Goal: Check status: Check status

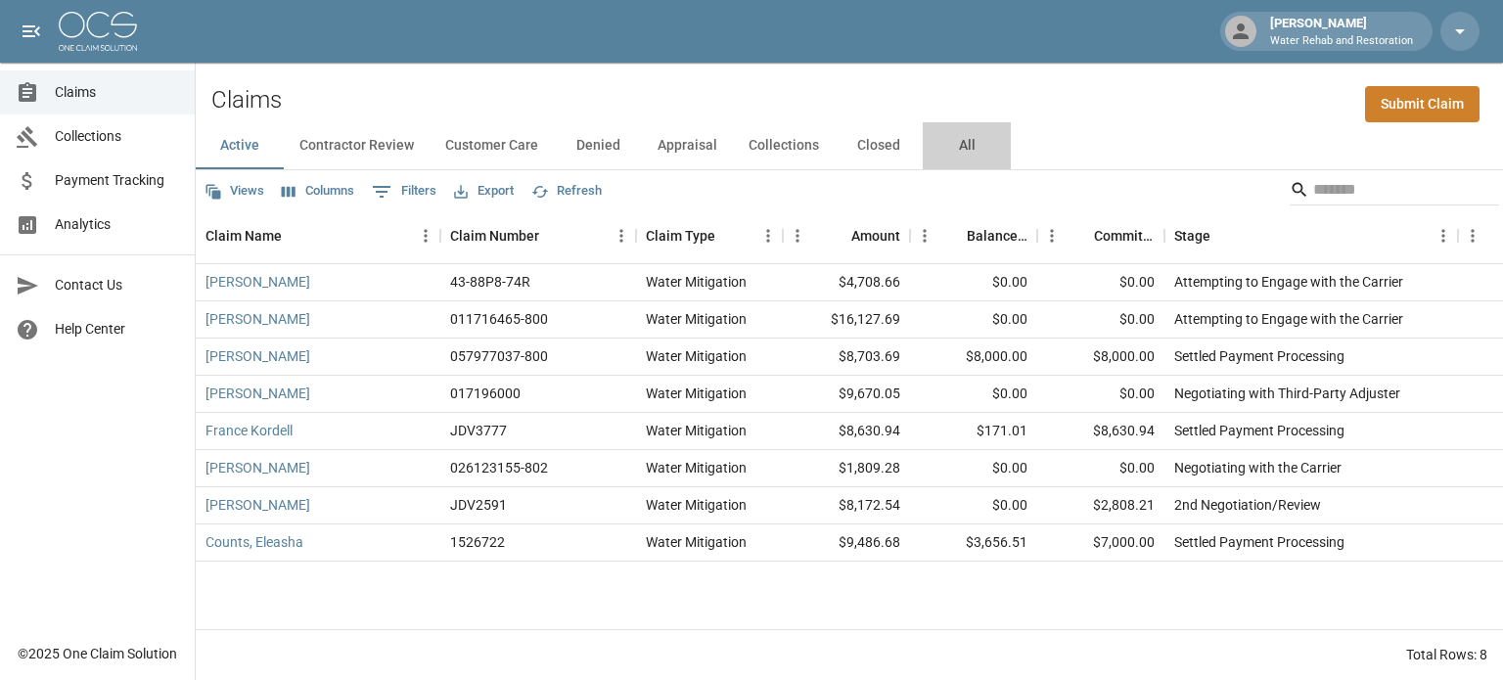
click at [964, 141] on button "All" at bounding box center [967, 145] width 88 height 47
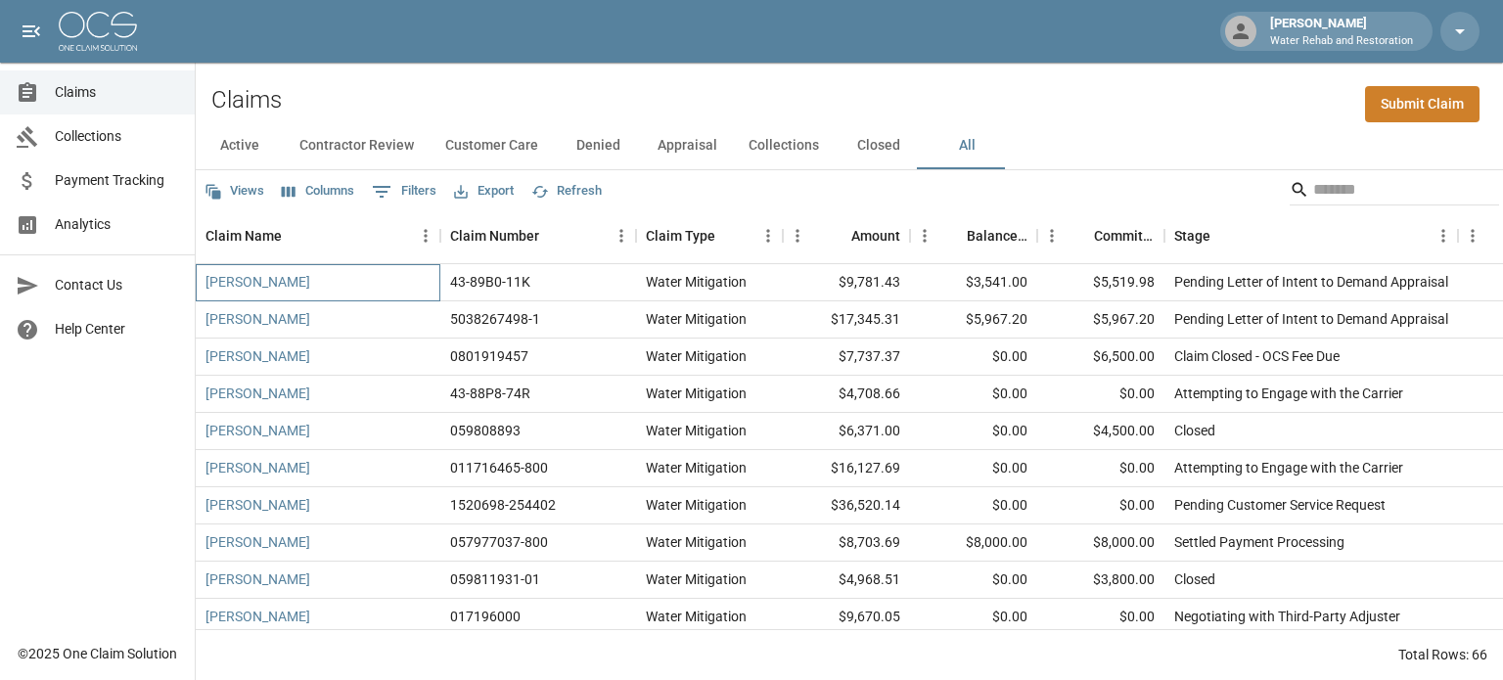
click at [328, 281] on div "[PERSON_NAME]" at bounding box center [318, 282] width 245 height 37
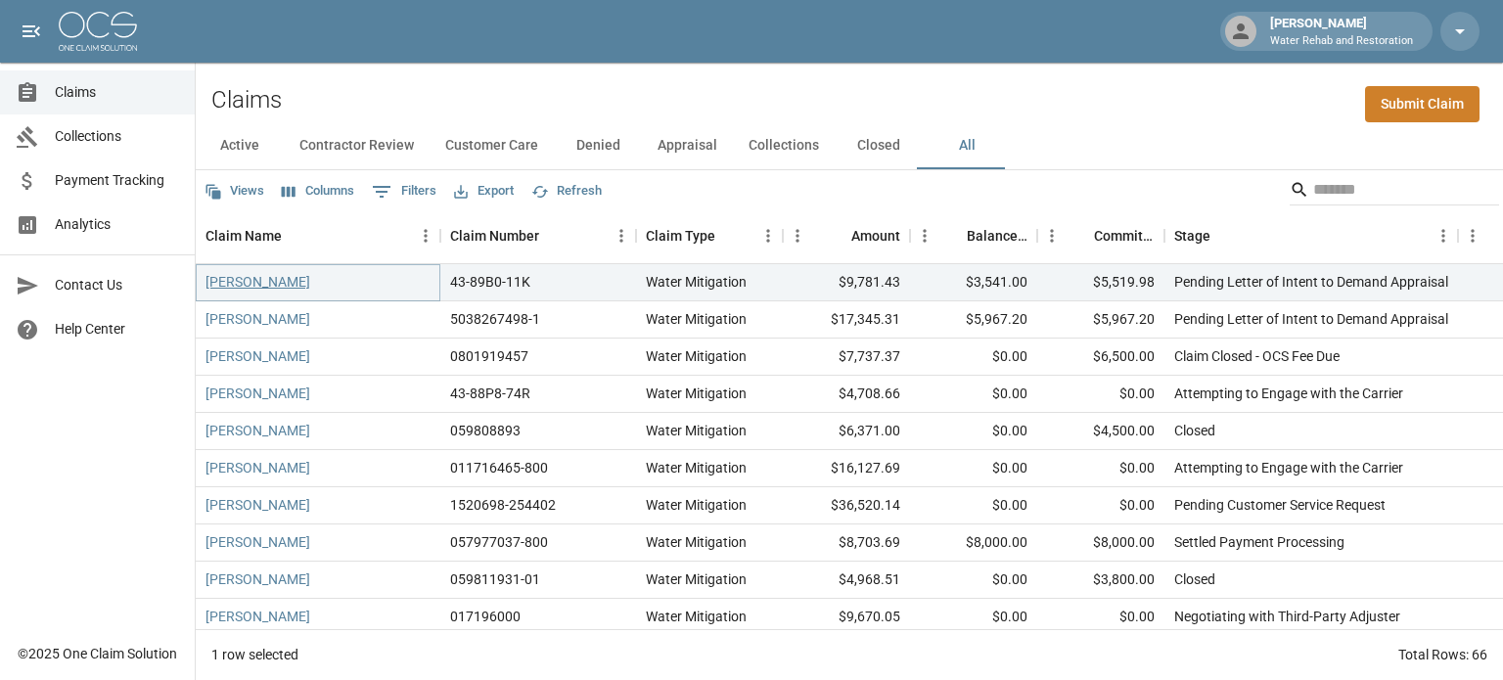
click at [237, 282] on link "[PERSON_NAME]" at bounding box center [258, 282] width 105 height 20
